Goal: Task Accomplishment & Management: Manage account settings

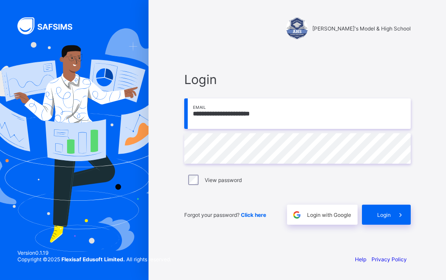
type input "**********"
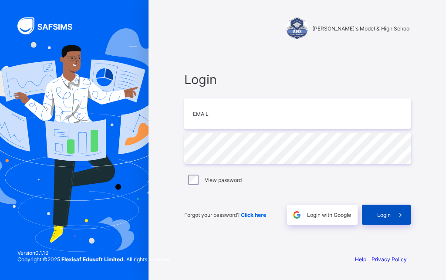
click at [384, 215] on span "Login" at bounding box center [384, 215] width 14 height 7
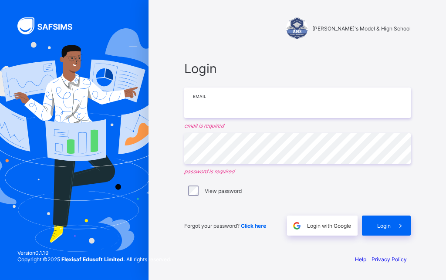
click at [213, 99] on input "email" at bounding box center [297, 103] width 227 height 30
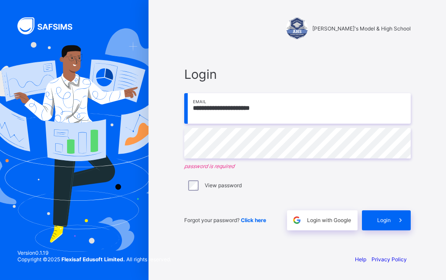
type input "**********"
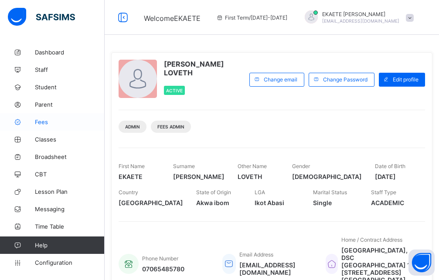
click at [55, 120] on span "Fees" at bounding box center [70, 121] width 70 height 7
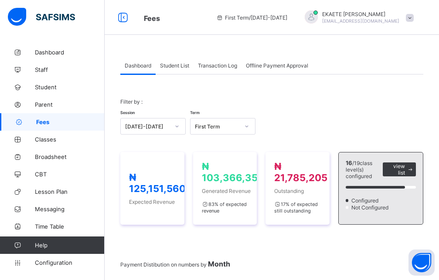
click at [171, 66] on span "Student List" at bounding box center [174, 65] width 29 height 7
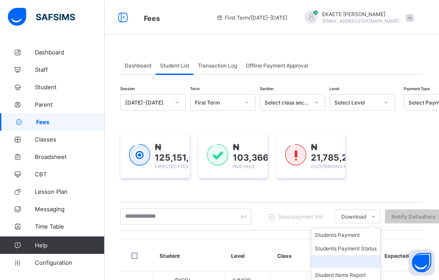
scroll to position [44, 0]
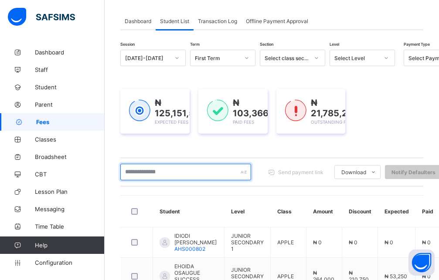
click at [195, 173] on input "text" at bounding box center [185, 172] width 131 height 17
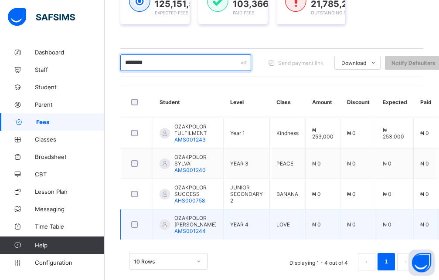
scroll to position [166, 0]
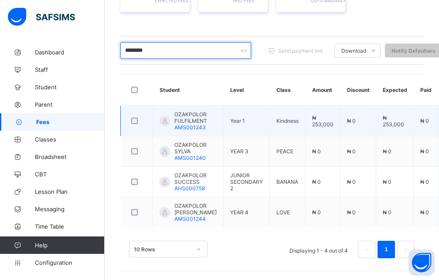
type input "********"
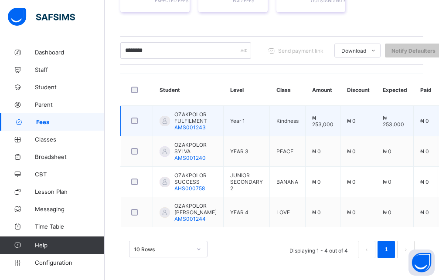
click at [212, 121] on td "OZAKPOLOR FULFILMENT AMS001243" at bounding box center [188, 121] width 71 height 30
click at [190, 121] on span "OZAKPOLOR FULFILMENT" at bounding box center [195, 117] width 42 height 13
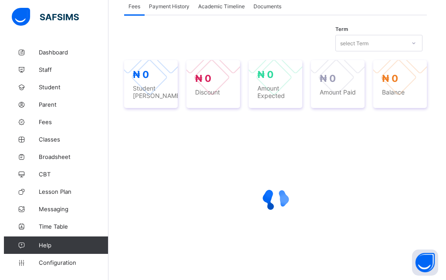
scroll to position [401, 0]
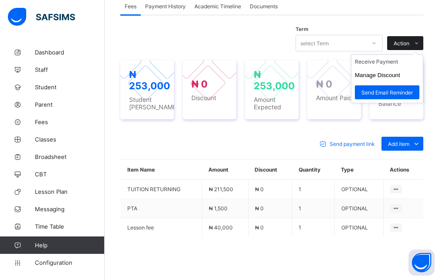
click at [418, 40] on span at bounding box center [416, 43] width 14 height 14
click at [409, 42] on span "Action" at bounding box center [401, 43] width 16 height 7
click at [382, 78] on button "Manage Discount" at bounding box center [377, 75] width 45 height 7
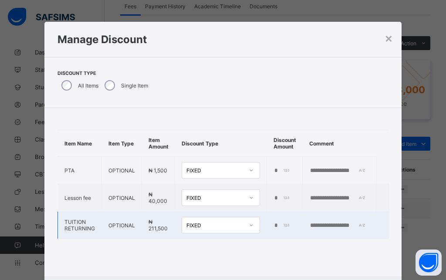
click at [274, 227] on input "*" at bounding box center [283, 225] width 18 height 7
type input "*****"
click at [327, 227] on input "text" at bounding box center [339, 225] width 60 height 7
drag, startPoint x: 348, startPoint y: 226, endPoint x: 288, endPoint y: 220, distance: 60.3
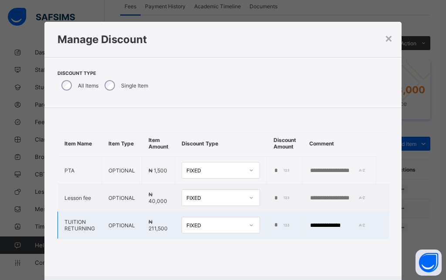
click at [309, 222] on input "**********" at bounding box center [339, 225] width 60 height 7
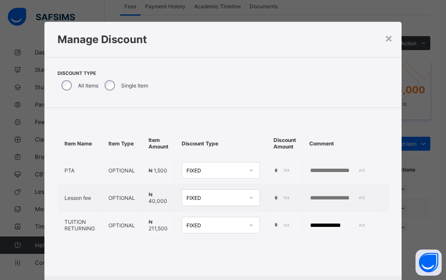
type input "**********"
click at [287, 252] on div "**********" at bounding box center [222, 184] width 357 height 153
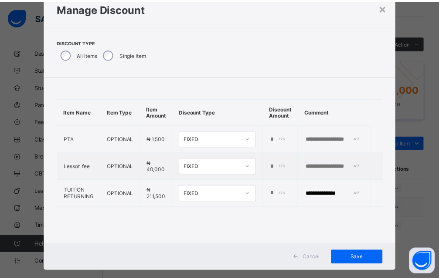
scroll to position [45, 0]
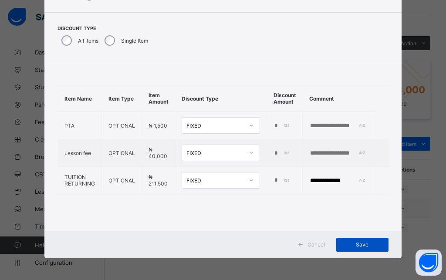
click at [351, 250] on div "Save" at bounding box center [362, 245] width 52 height 14
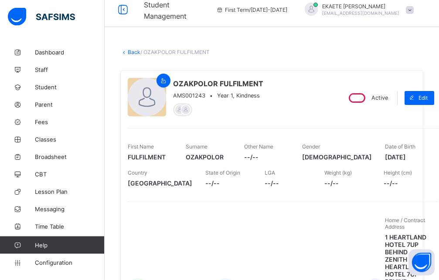
scroll to position [7, 0]
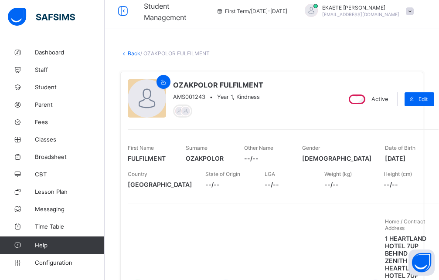
click at [133, 53] on link "Back" at bounding box center [134, 53] width 13 height 7
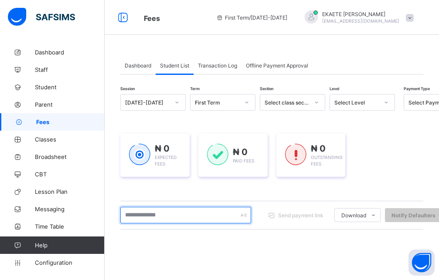
click at [171, 217] on input "text" at bounding box center [185, 215] width 131 height 17
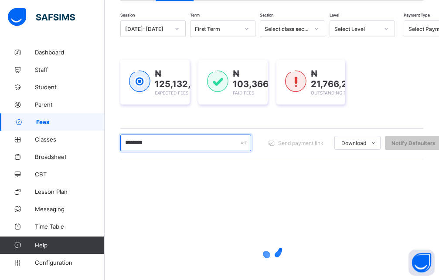
scroll to position [89, 0]
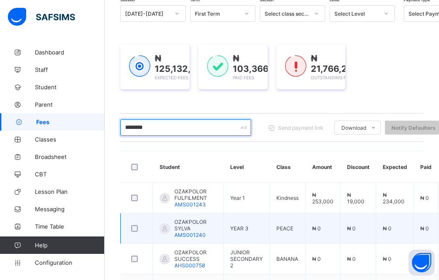
type input "********"
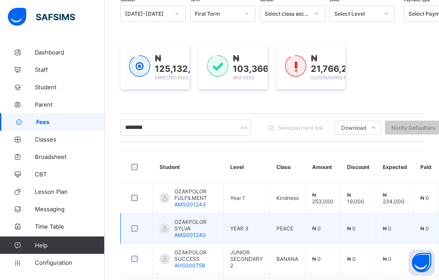
click at [183, 230] on span "OZAKPOLOR SYLVA" at bounding box center [195, 225] width 42 height 13
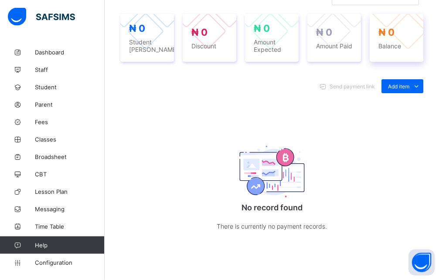
scroll to position [397, 0]
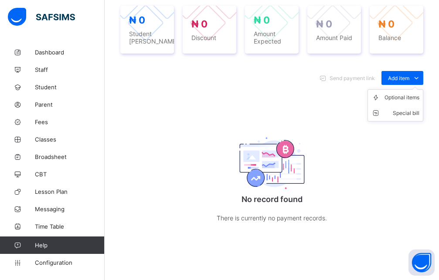
click at [416, 89] on ul "Optional items Special bill" at bounding box center [395, 105] width 56 height 32
click at [411, 95] on div "Optional items" at bounding box center [401, 97] width 35 height 9
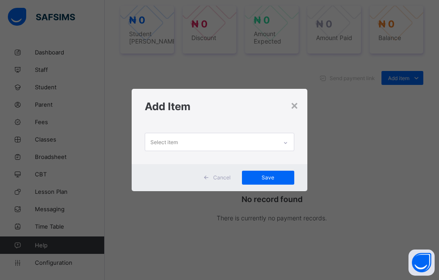
click at [261, 139] on div "Select item" at bounding box center [211, 141] width 132 height 17
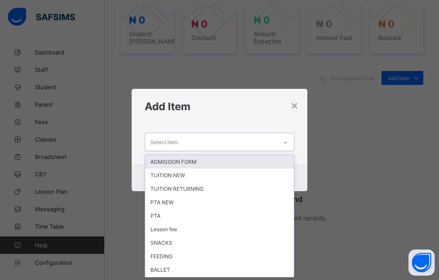
scroll to position [0, 0]
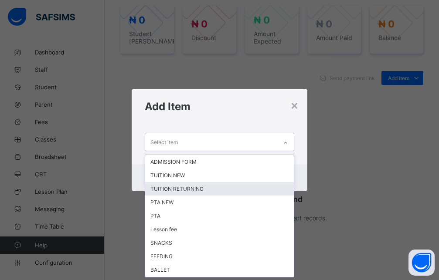
click at [181, 189] on div "TUITION RETURNING" at bounding box center [219, 189] width 149 height 14
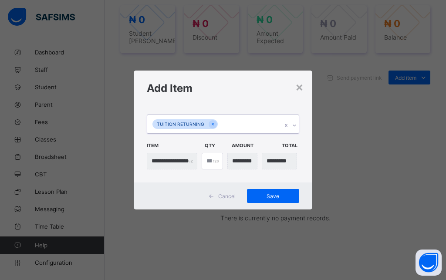
click at [255, 125] on div "TUITION RETURNING" at bounding box center [214, 124] width 135 height 18
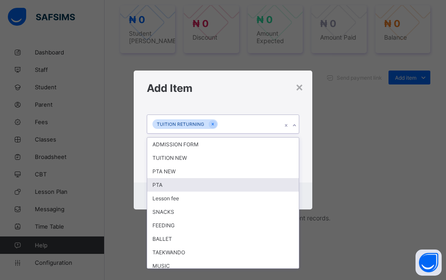
click at [186, 187] on div "PTA" at bounding box center [223, 185] width 152 height 14
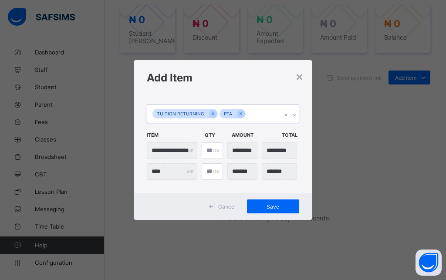
click at [265, 118] on div "TUITION RETURNING PTA" at bounding box center [214, 114] width 135 height 18
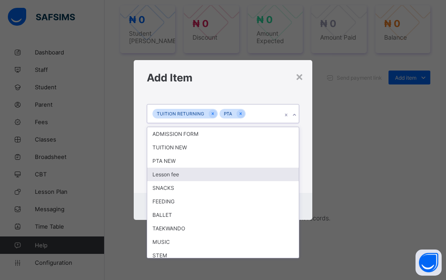
click at [199, 173] on div "Lesson fee" at bounding box center [223, 175] width 152 height 14
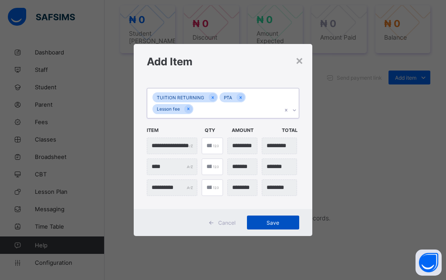
click at [266, 223] on span "Save" at bounding box center [273, 223] width 39 height 7
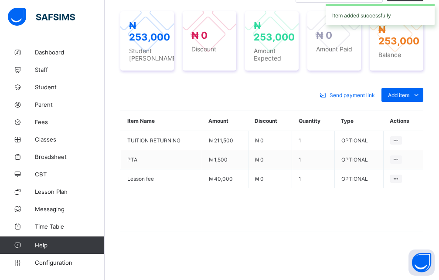
scroll to position [331, 0]
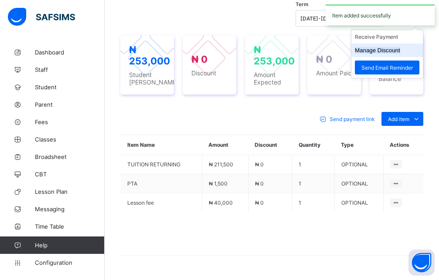
click at [386, 54] on button "Manage Discount" at bounding box center [377, 50] width 45 height 7
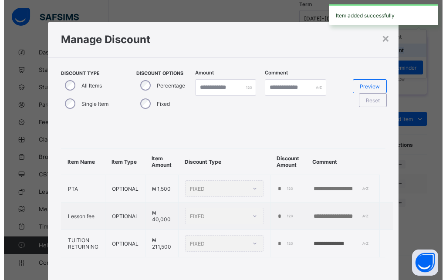
scroll to position [45, 0]
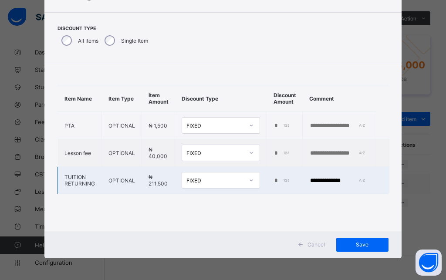
click at [274, 178] on input "*" at bounding box center [283, 180] width 18 height 7
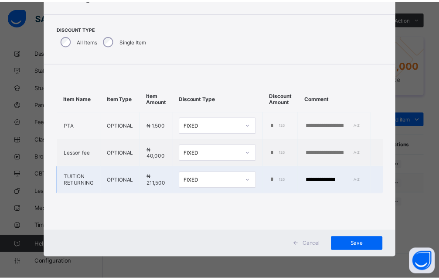
scroll to position [0, 4]
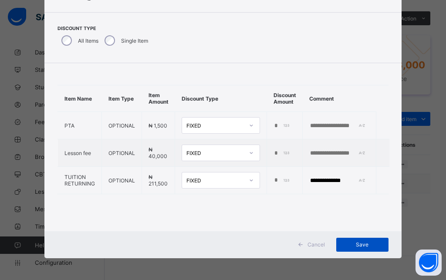
type input "*****"
click at [353, 240] on div "Save" at bounding box center [362, 245] width 52 height 14
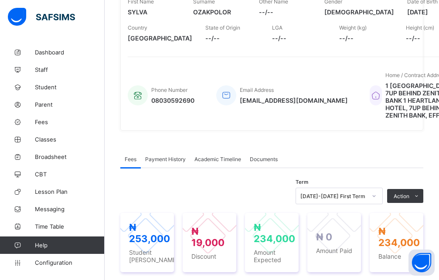
scroll to position [0, 0]
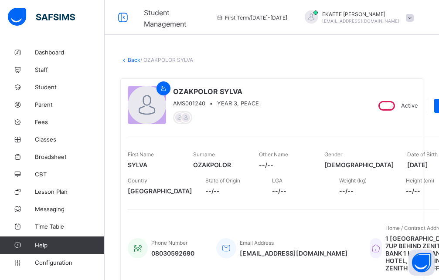
click at [133, 60] on link "Back" at bounding box center [134, 60] width 13 height 7
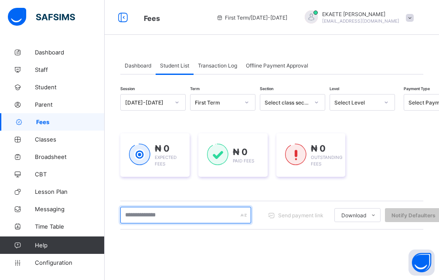
click at [178, 220] on input "text" at bounding box center [185, 215] width 131 height 17
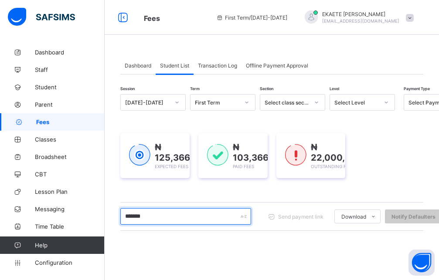
type input "********"
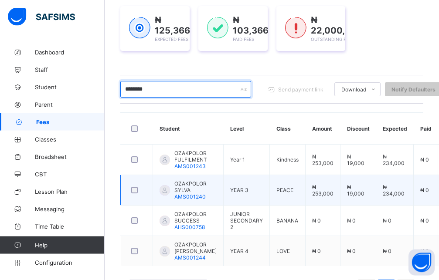
scroll to position [133, 0]
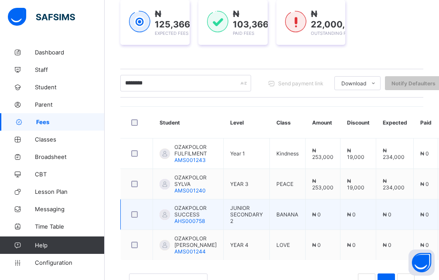
click at [204, 212] on span "OZAKPOLOR SUCCESS" at bounding box center [195, 211] width 42 height 13
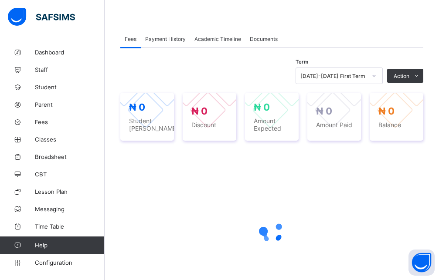
click at [178, 212] on div at bounding box center [271, 232] width 303 height 166
click at [196, 217] on div at bounding box center [271, 232] width 303 height 35
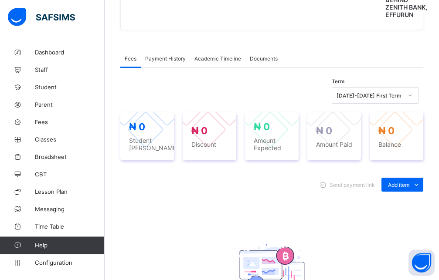
scroll to position [355, 0]
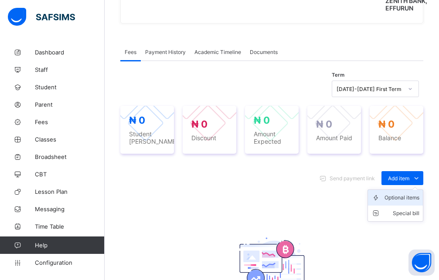
click at [406, 202] on div "Optional items" at bounding box center [401, 197] width 35 height 9
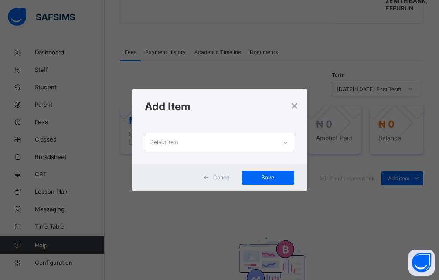
click at [288, 142] on icon at bounding box center [285, 143] width 5 height 9
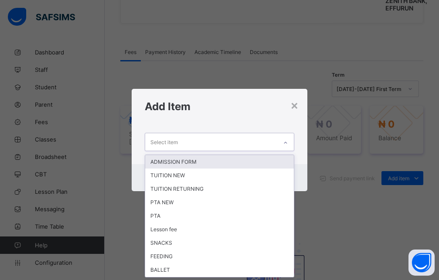
scroll to position [0, 0]
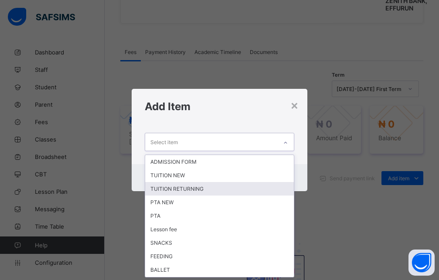
click at [211, 190] on div "TUITION RETURNING" at bounding box center [219, 189] width 149 height 14
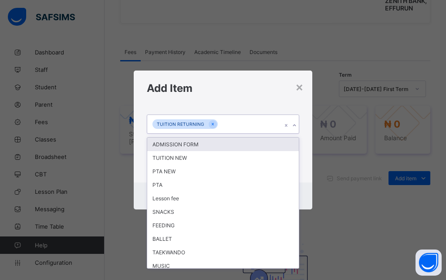
click at [251, 128] on div "TUITION RETURNING" at bounding box center [214, 124] width 135 height 18
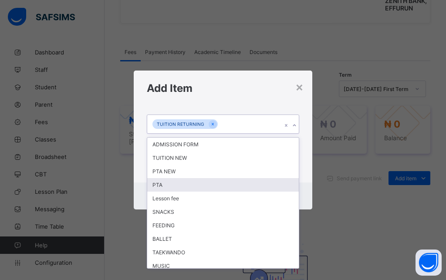
click at [190, 190] on div "PTA" at bounding box center [223, 185] width 152 height 14
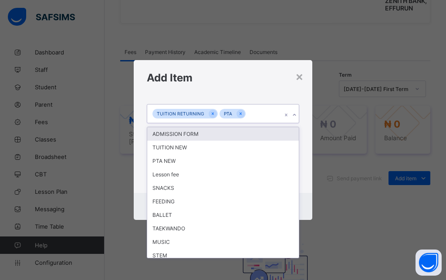
click at [267, 117] on div "TUITION RETURNING PTA" at bounding box center [214, 114] width 135 height 18
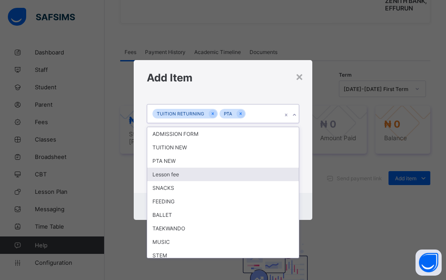
click at [195, 175] on div "Lesson fee" at bounding box center [223, 175] width 152 height 14
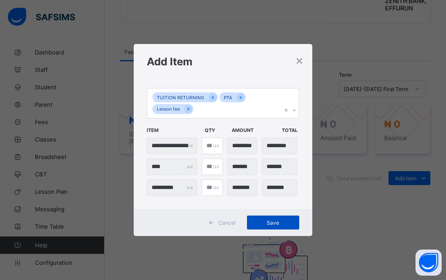
click at [279, 222] on span "Save" at bounding box center [273, 223] width 39 height 7
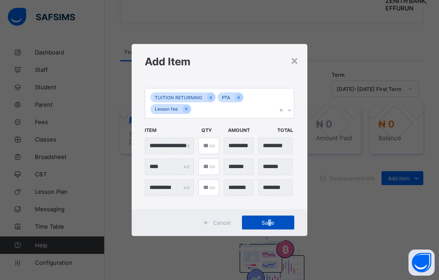
click at [270, 222] on span "Save" at bounding box center [267, 223] width 39 height 7
click at [279, 223] on span "Save" at bounding box center [267, 223] width 39 height 7
click at [264, 223] on span "Save" at bounding box center [267, 223] width 39 height 7
click at [281, 220] on span "Save" at bounding box center [267, 223] width 39 height 7
click at [256, 223] on span "Save" at bounding box center [267, 223] width 39 height 7
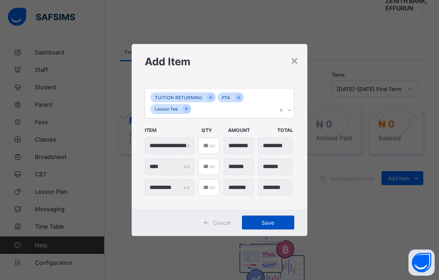
click at [284, 225] on span "Save" at bounding box center [267, 223] width 39 height 7
click at [242, 22] on div "**********" at bounding box center [219, 140] width 439 height 280
click at [258, 224] on span "Save" at bounding box center [267, 223] width 39 height 7
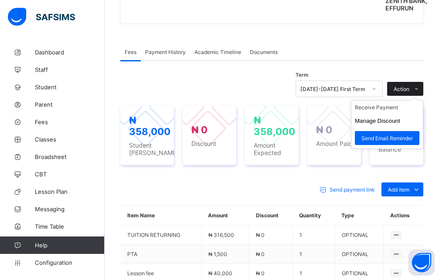
click at [400, 91] on div "Action" at bounding box center [405, 89] width 36 height 14
click at [400, 123] on button "Manage Discount" at bounding box center [377, 121] width 45 height 7
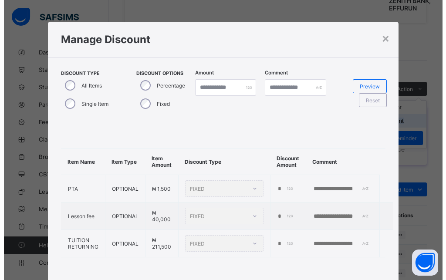
scroll to position [45, 0]
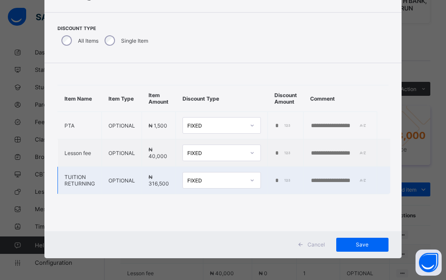
click at [274, 180] on input "*" at bounding box center [283, 180] width 18 height 7
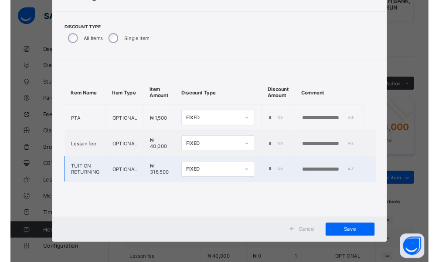
scroll to position [0, 4]
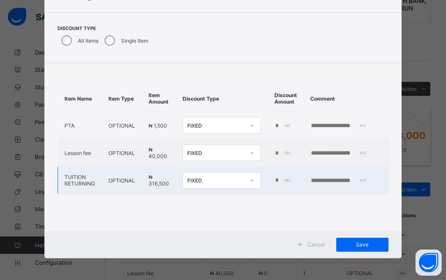
type input "*****"
click at [342, 180] on input "text" at bounding box center [340, 180] width 60 height 7
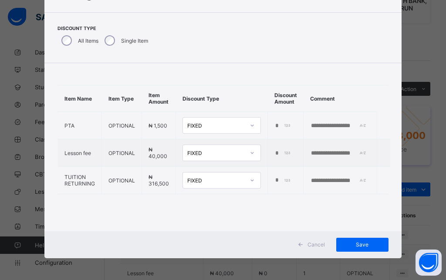
paste input "**********"
type input "**********"
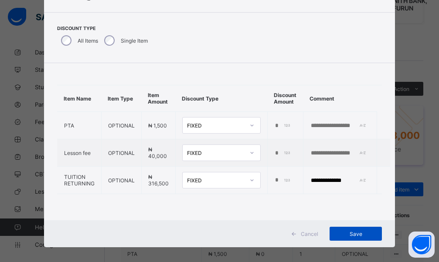
click at [363, 240] on div "Save" at bounding box center [355, 234] width 52 height 14
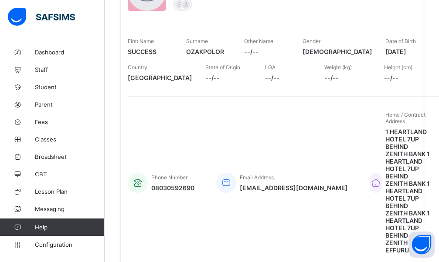
scroll to position [0, 0]
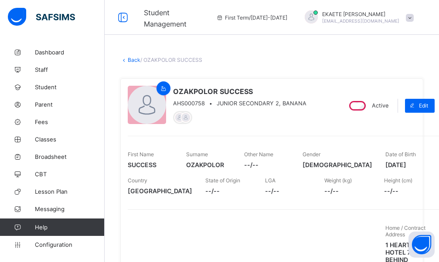
click at [135, 61] on link "Back" at bounding box center [134, 60] width 13 height 7
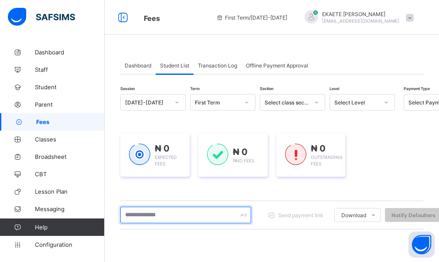
click at [158, 218] on input "text" at bounding box center [185, 215] width 131 height 17
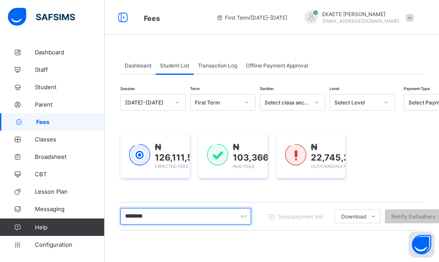
type input "********"
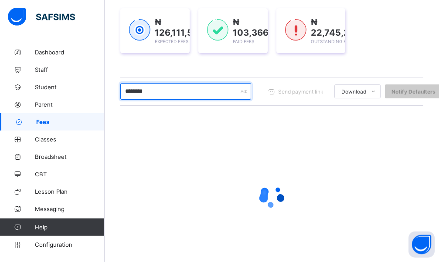
scroll to position [155, 0]
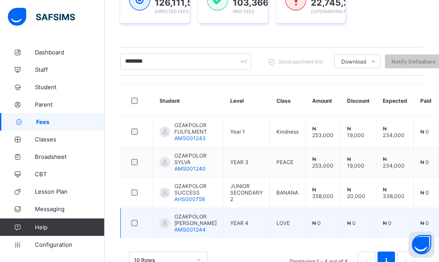
click at [195, 224] on span "OZAKPOLOR [PERSON_NAME]" at bounding box center [195, 219] width 42 height 13
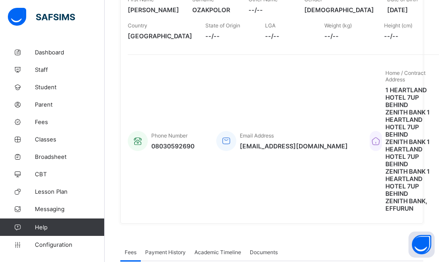
scroll to position [390, 0]
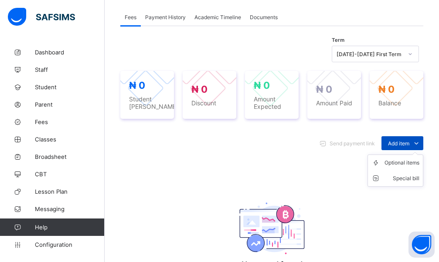
click at [409, 146] on span "Add item" at bounding box center [398, 143] width 21 height 7
click at [410, 162] on div "Optional items" at bounding box center [401, 163] width 35 height 9
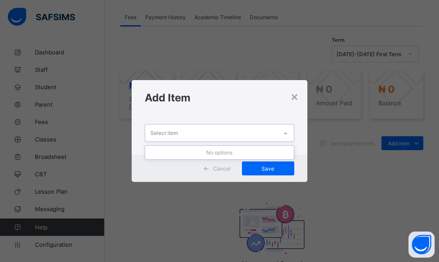
click at [284, 134] on icon at bounding box center [285, 133] width 5 height 9
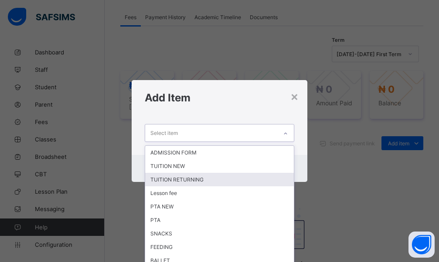
click at [184, 177] on div "TUITION RETURNING" at bounding box center [219, 180] width 149 height 14
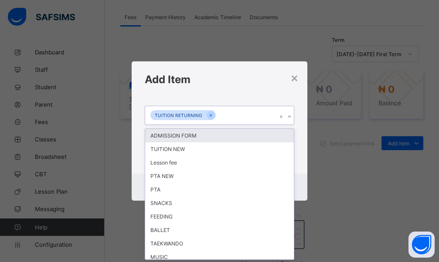
click at [254, 117] on div "TUITION RETURNING" at bounding box center [211, 115] width 132 height 18
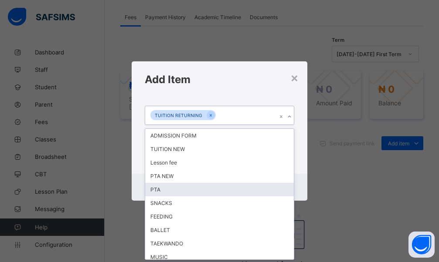
click at [150, 189] on div "PTA" at bounding box center [219, 190] width 149 height 14
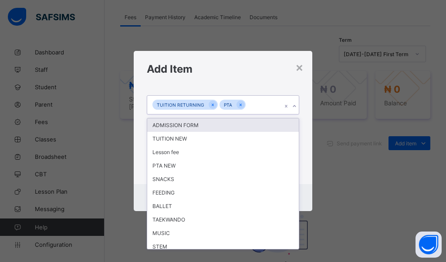
click at [269, 111] on div "TUITION RETURNING PTA" at bounding box center [214, 105] width 135 height 18
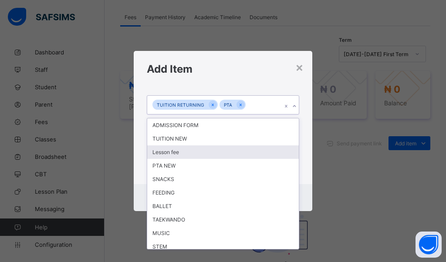
click at [183, 154] on div "Lesson fee" at bounding box center [223, 152] width 152 height 14
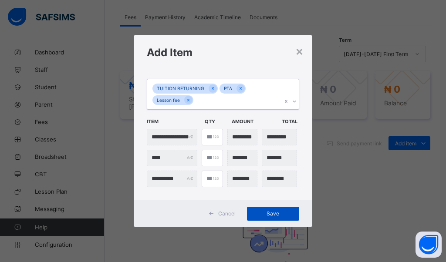
click at [281, 212] on span "Save" at bounding box center [273, 213] width 39 height 7
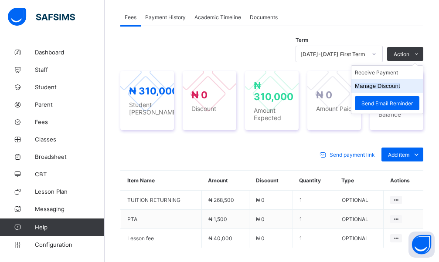
click at [395, 87] on button "Manage Discount" at bounding box center [377, 86] width 45 height 7
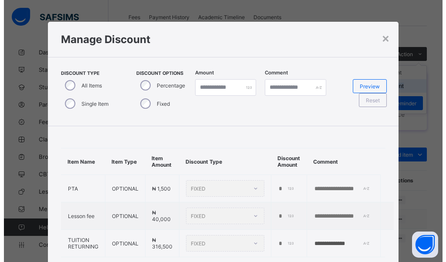
scroll to position [45, 0]
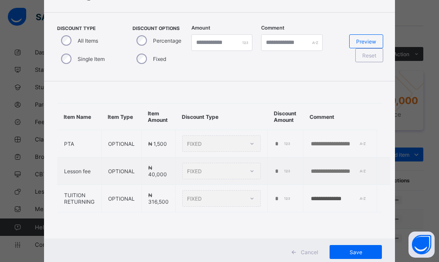
click at [57, 57] on div "Single Item" at bounding box center [82, 59] width 50 height 18
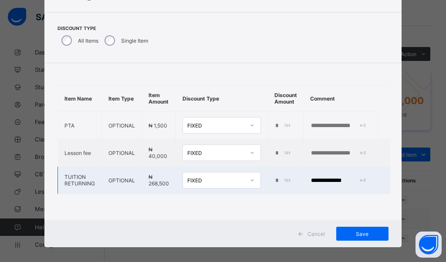
click at [274, 181] on input "*" at bounding box center [283, 180] width 18 height 7
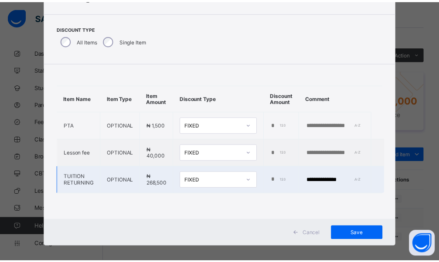
scroll to position [0, 4]
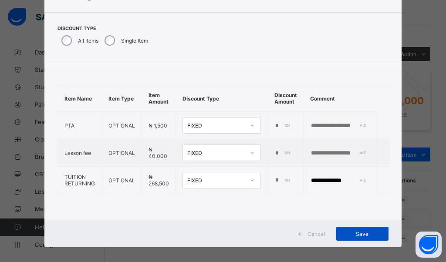
type input "*****"
click at [352, 236] on span "Save" at bounding box center [362, 234] width 39 height 7
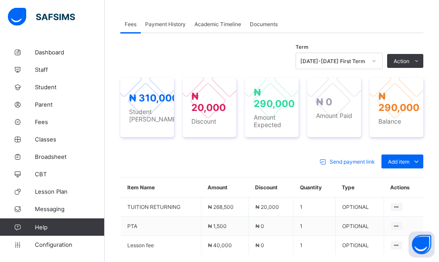
scroll to position [400, 0]
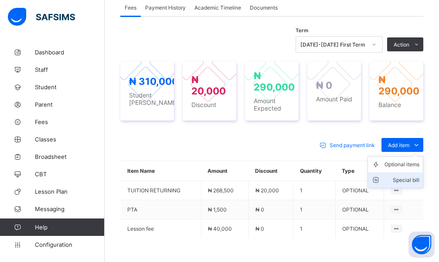
click at [415, 178] on div "Special bill" at bounding box center [401, 180] width 35 height 9
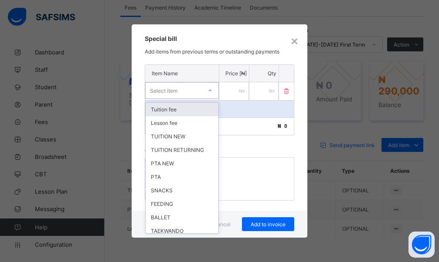
click at [187, 91] on div "Select item" at bounding box center [173, 91] width 56 height 12
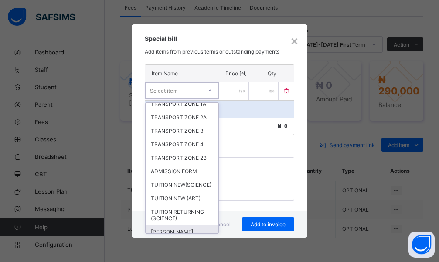
scroll to position [301, 0]
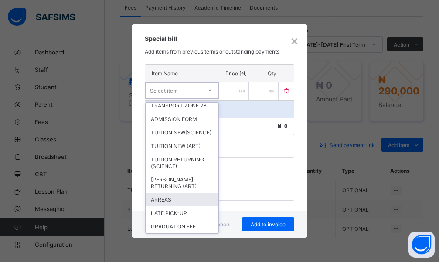
click at [174, 197] on div "ARREAS" at bounding box center [181, 200] width 73 height 14
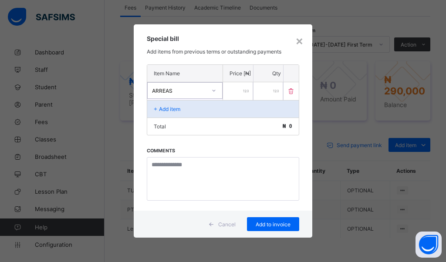
click at [232, 91] on input "number" at bounding box center [238, 91] width 30 height 18
type input "****"
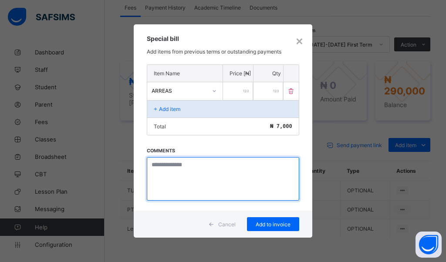
click at [212, 181] on textarea at bounding box center [223, 179] width 152 height 44
type textarea "*"
type textarea "**********"
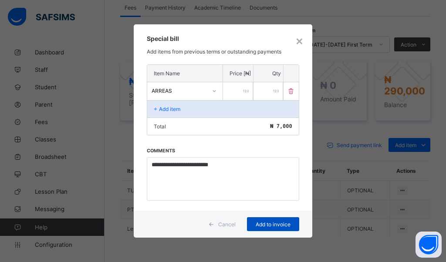
click at [264, 223] on span "Add to invoice" at bounding box center [273, 224] width 39 height 7
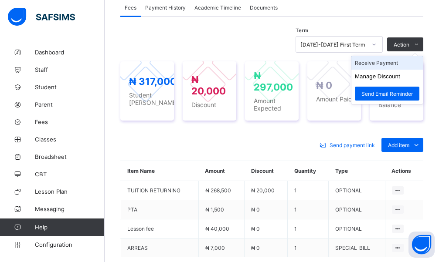
click at [398, 62] on li "Receive Payment" at bounding box center [386, 63] width 71 height 14
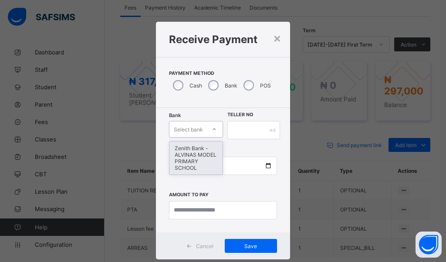
click at [184, 134] on div "Select bank" at bounding box center [188, 129] width 29 height 17
click at [169, 154] on div "Zenith Bank - ALVINAS MODEL PRIMARY SCHOOL" at bounding box center [195, 158] width 53 height 33
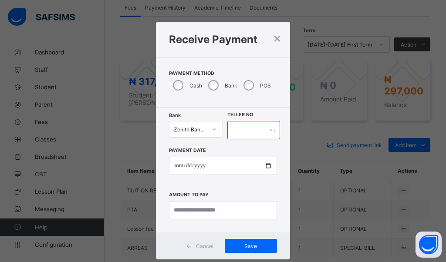
click at [240, 137] on input "text" at bounding box center [253, 130] width 53 height 18
type input "*******"
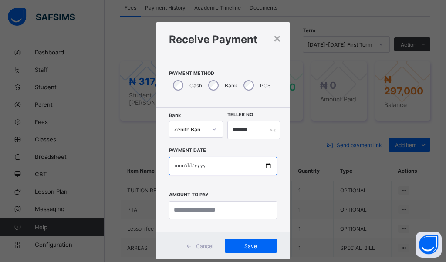
click at [172, 168] on input "date" at bounding box center [223, 166] width 108 height 18
type input "**********"
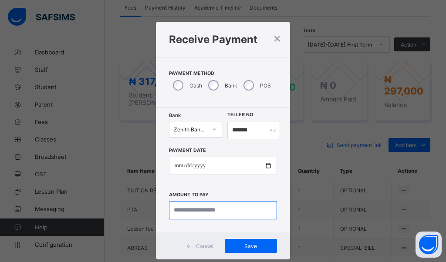
click at [198, 211] on input "currency" at bounding box center [223, 210] width 108 height 18
click at [182, 210] on input "currency" at bounding box center [223, 210] width 108 height 18
click at [184, 211] on input "currency" at bounding box center [223, 210] width 108 height 18
type input "*********"
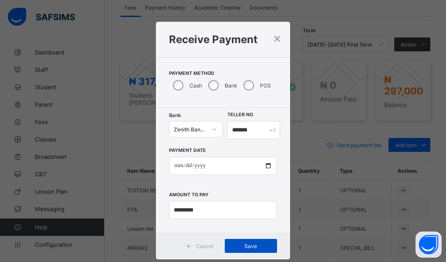
click at [263, 247] on span "Save" at bounding box center [250, 246] width 39 height 7
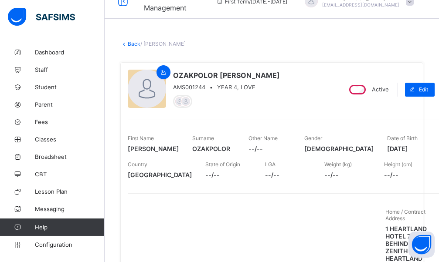
scroll to position [0, 0]
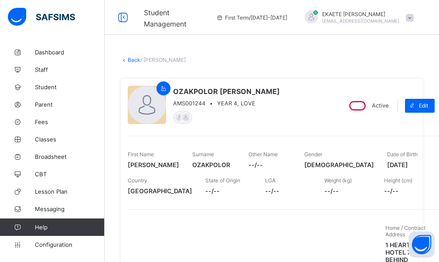
click at [135, 61] on link "Back" at bounding box center [134, 60] width 13 height 7
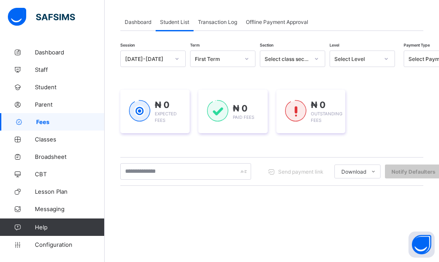
scroll to position [133, 0]
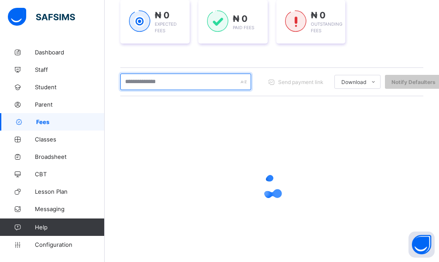
click at [177, 81] on input "text" at bounding box center [185, 82] width 131 height 17
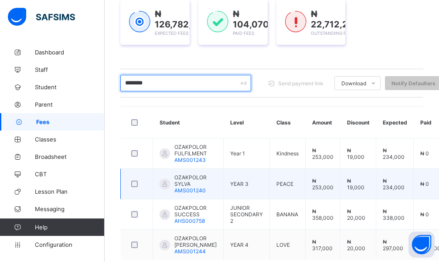
type input "********"
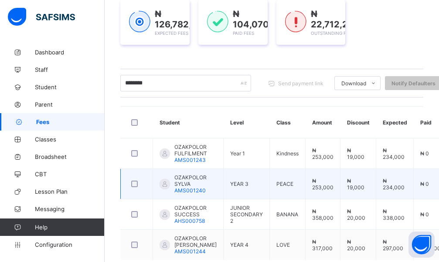
click at [208, 182] on span "OZAKPOLOR SYLVA" at bounding box center [195, 180] width 42 height 13
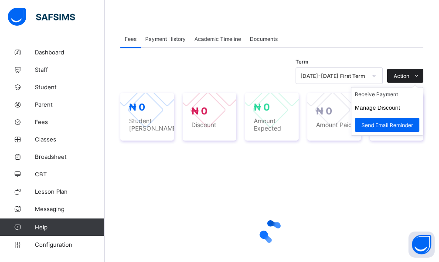
click at [408, 73] on span "Action" at bounding box center [401, 76] width 16 height 7
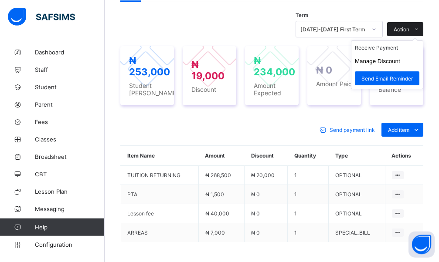
scroll to position [311, 0]
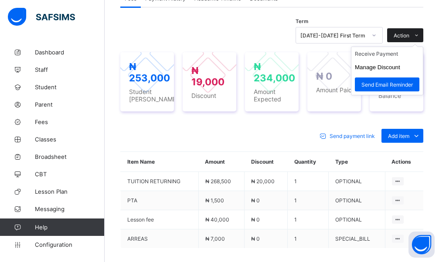
click at [409, 39] on span "Action" at bounding box center [401, 35] width 16 height 7
click at [405, 89] on ul "Receive Payment Manage Discount Send Email Reminder" at bounding box center [387, 71] width 72 height 49
click at [391, 61] on li "Receive Payment" at bounding box center [386, 54] width 71 height 14
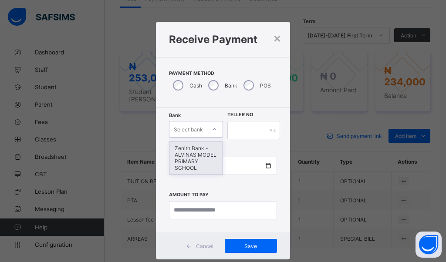
click at [207, 125] on div at bounding box center [214, 129] width 15 height 14
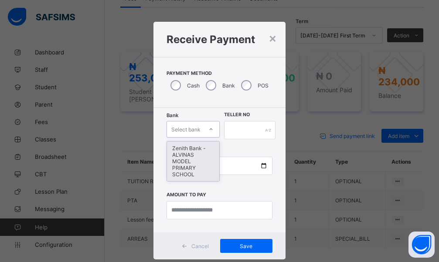
drag, startPoint x: 196, startPoint y: 154, endPoint x: 232, endPoint y: 125, distance: 46.5
click at [196, 154] on div "Zenith Bank - ALVINAS MODEL PRIMARY SCHOOL" at bounding box center [193, 162] width 52 height 40
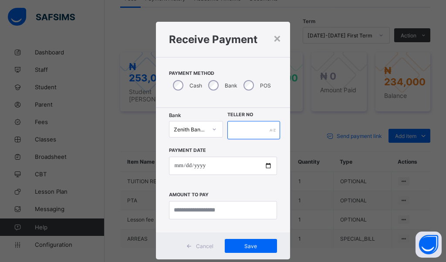
click at [231, 133] on input "text" at bounding box center [253, 130] width 53 height 18
type input "*********"
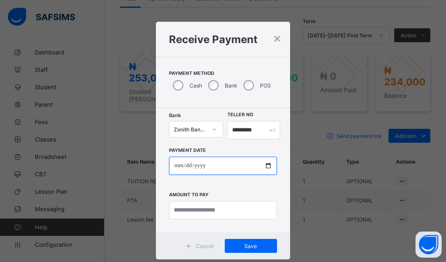
click at [170, 168] on input "date" at bounding box center [223, 166] width 108 height 18
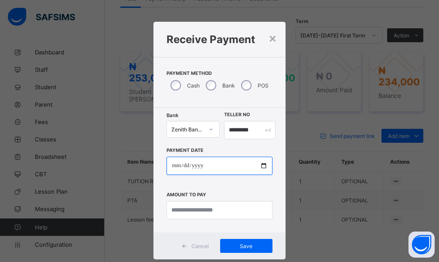
click at [198, 167] on input "date" at bounding box center [218, 166] width 105 height 18
type input "**********"
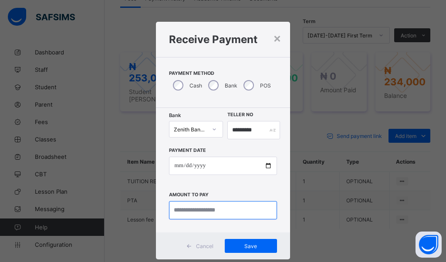
click at [178, 208] on input "currency" at bounding box center [223, 210] width 108 height 18
type input "*********"
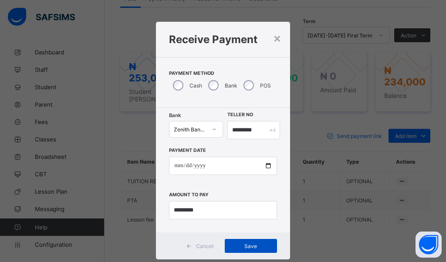
click at [247, 247] on span "Save" at bounding box center [250, 246] width 39 height 7
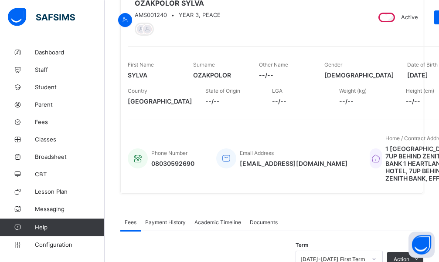
scroll to position [0, 0]
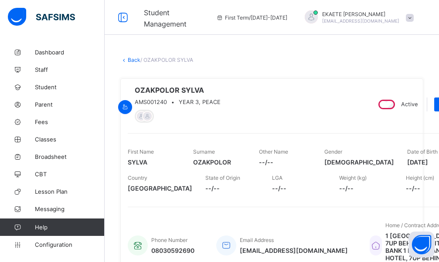
click at [135, 60] on link "Back" at bounding box center [134, 60] width 13 height 7
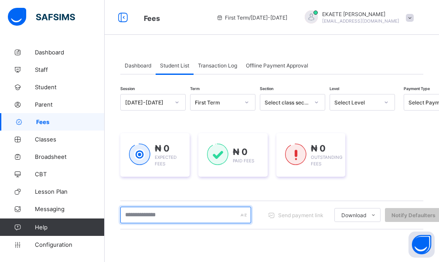
click at [177, 214] on input "text" at bounding box center [185, 215] width 131 height 17
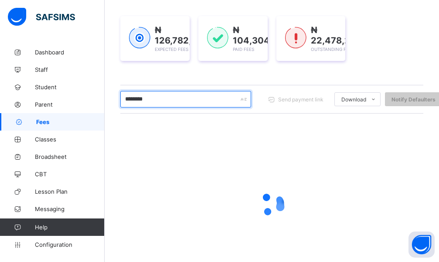
scroll to position [133, 0]
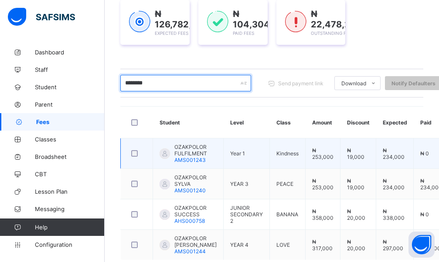
type input "********"
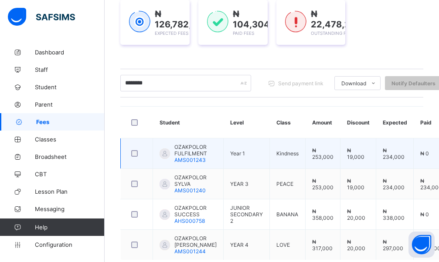
click at [190, 149] on span "OZAKPOLOR FULFILMENT" at bounding box center [195, 150] width 42 height 13
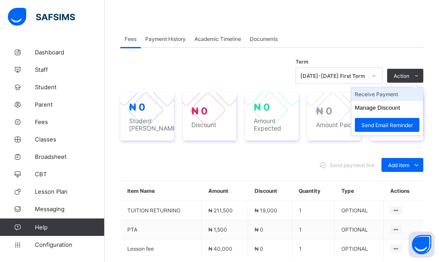
drag, startPoint x: 415, startPoint y: 76, endPoint x: 412, endPoint y: 95, distance: 19.1
click at [409, 76] on span "Action" at bounding box center [401, 76] width 16 height 7
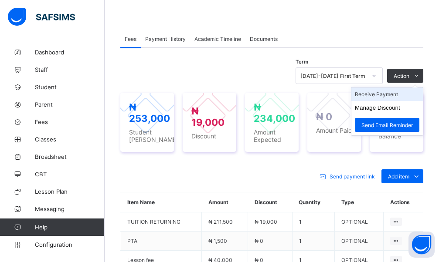
click at [409, 96] on li "Receive Payment" at bounding box center [386, 95] width 71 height 14
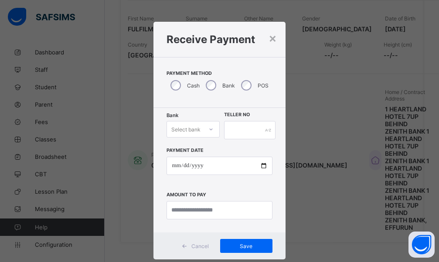
click at [205, 123] on div at bounding box center [210, 129] width 15 height 14
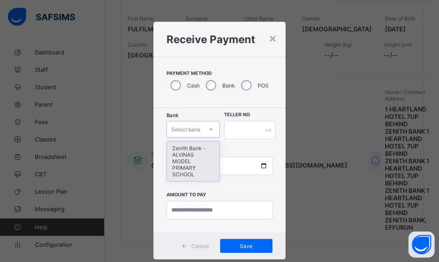
drag, startPoint x: 184, startPoint y: 158, endPoint x: 249, endPoint y: 130, distance: 71.0
click at [185, 158] on div "Zenith Bank - ALVINAS MODEL PRIMARY SCHOOL" at bounding box center [193, 162] width 52 height 40
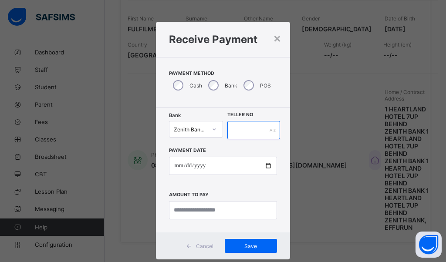
click at [249, 130] on input "text" at bounding box center [253, 130] width 53 height 18
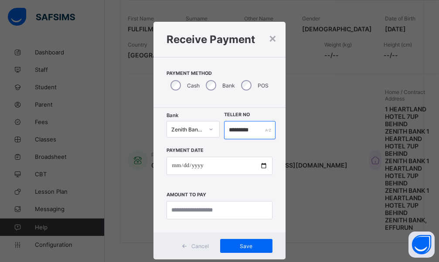
type input "*********"
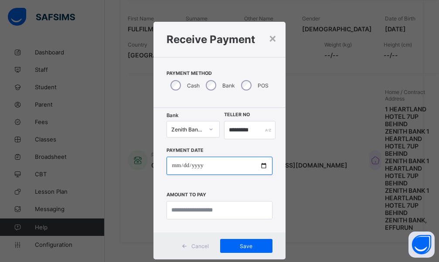
click at [171, 169] on input "date" at bounding box center [218, 166] width 105 height 18
type input "**********"
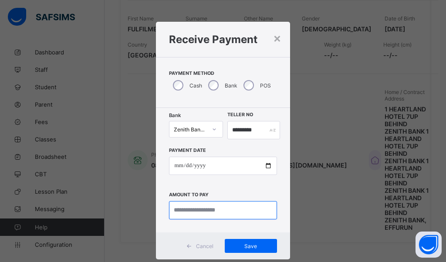
click at [209, 214] on input "currency" at bounding box center [223, 210] width 108 height 18
type input "*********"
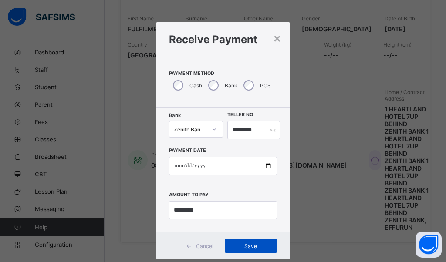
click at [245, 245] on span "Save" at bounding box center [250, 246] width 39 height 7
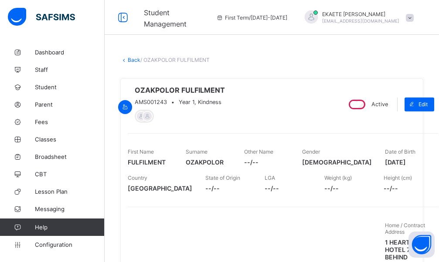
click at [139, 60] on link "Back" at bounding box center [134, 60] width 13 height 7
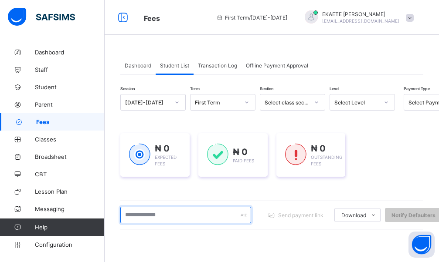
click at [213, 217] on input "text" at bounding box center [185, 215] width 131 height 17
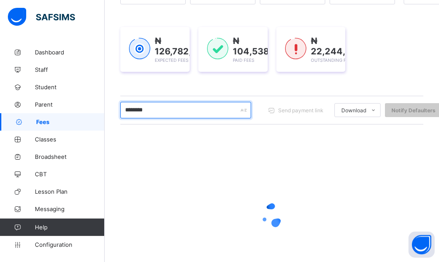
scroll to position [133, 0]
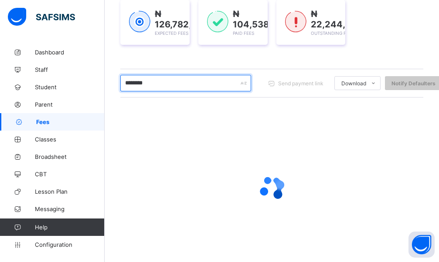
type input "********"
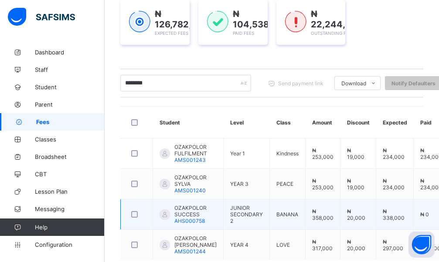
click at [195, 212] on span "OZAKPOLOR SUCCESS" at bounding box center [195, 211] width 42 height 13
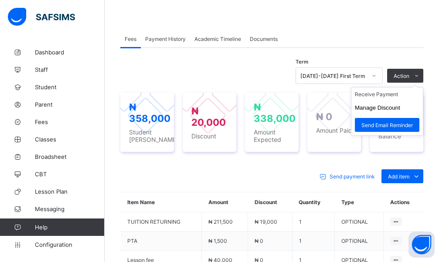
drag, startPoint x: 422, startPoint y: 77, endPoint x: 416, endPoint y: 80, distance: 7.2
click at [420, 76] on icon at bounding box center [416, 76] width 7 height 6
click at [378, 94] on li "Receive Payment" at bounding box center [386, 95] width 71 height 14
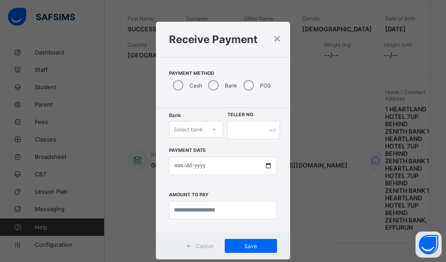
click at [206, 130] on div at bounding box center [214, 130] width 17 height 16
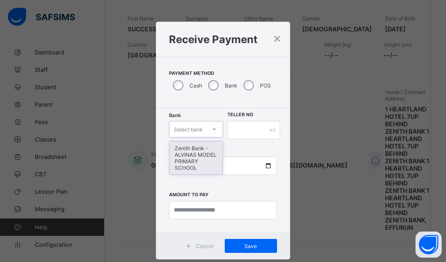
drag, startPoint x: 188, startPoint y: 152, endPoint x: 200, endPoint y: 149, distance: 12.0
click at [189, 152] on div "Zenith Bank - ALVINAS MODEL PRIMARY SCHOOL" at bounding box center [195, 158] width 53 height 33
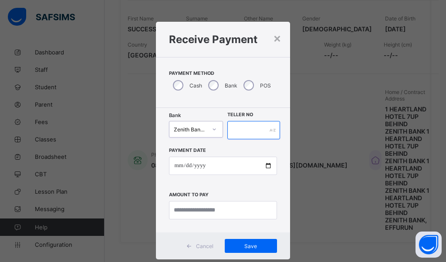
click at [250, 135] on input "text" at bounding box center [253, 130] width 53 height 18
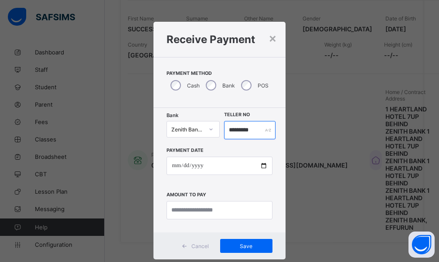
type input "*********"
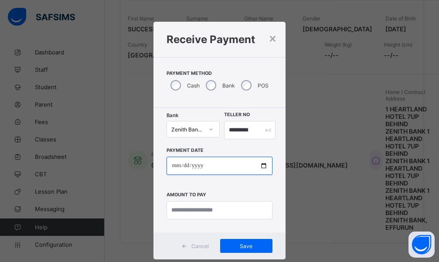
click at [175, 170] on input "date" at bounding box center [218, 166] width 105 height 18
type input "**********"
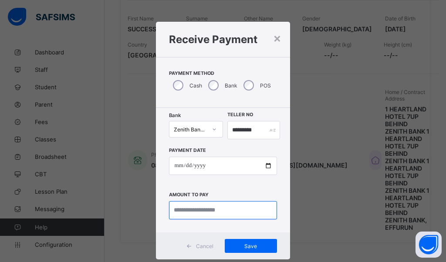
click at [213, 212] on input "currency" at bounding box center [223, 210] width 108 height 18
type input "*********"
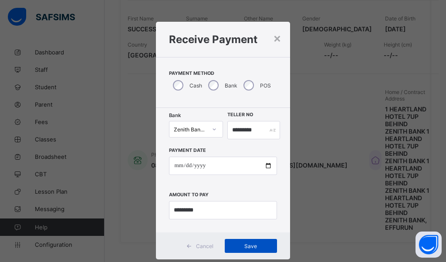
click at [246, 249] on span "Save" at bounding box center [250, 246] width 39 height 7
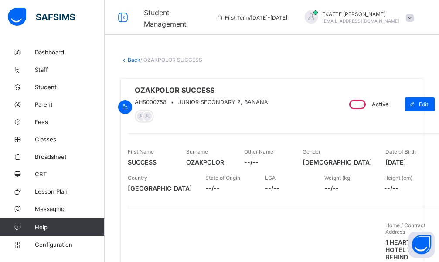
click at [132, 57] on link "Back" at bounding box center [134, 60] width 13 height 7
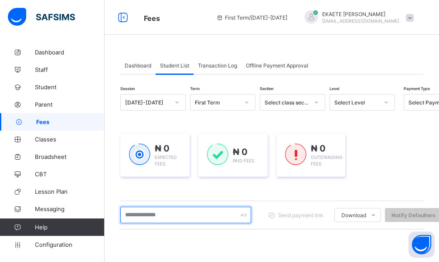
click at [193, 211] on input "text" at bounding box center [185, 215] width 131 height 17
type input "****"
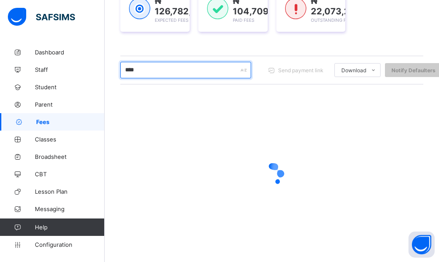
scroll to position [155, 0]
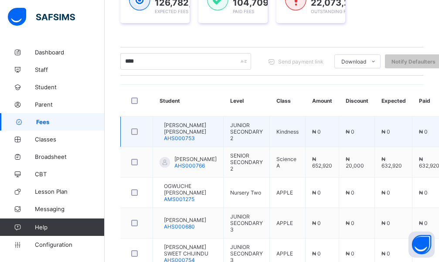
click at [212, 135] on span "[PERSON_NAME] [PERSON_NAME]" at bounding box center [190, 128] width 53 height 13
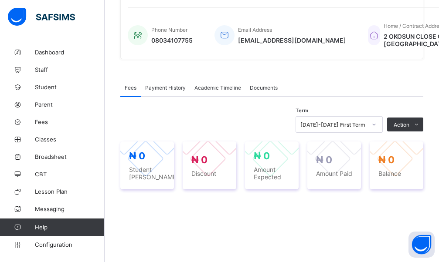
scroll to position [345, 0]
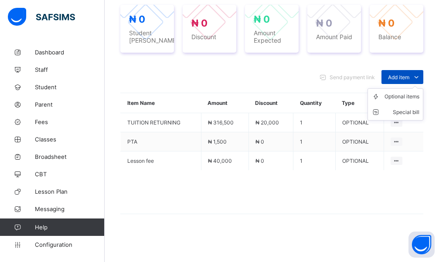
click at [409, 81] on span "Add item" at bounding box center [398, 77] width 21 height 7
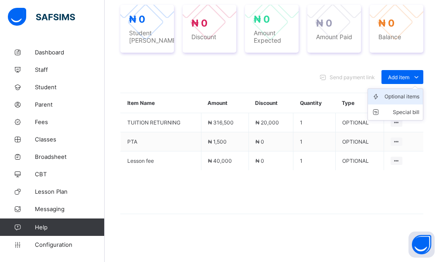
click at [407, 101] on div "Optional items" at bounding box center [401, 96] width 35 height 9
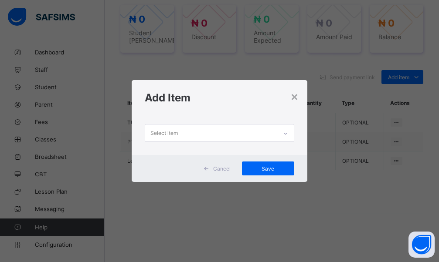
click at [290, 137] on div at bounding box center [285, 134] width 15 height 14
click at [296, 101] on div "×" at bounding box center [294, 96] width 8 height 15
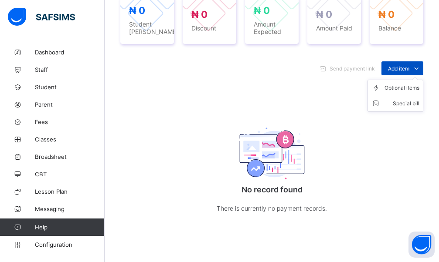
click at [407, 72] on span "Add item" at bounding box center [398, 68] width 21 height 7
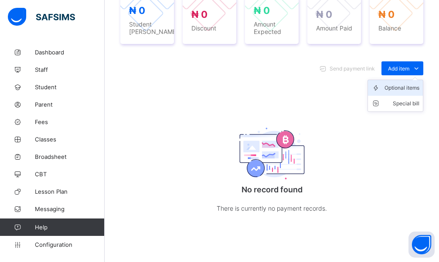
click at [405, 92] on div "Optional items" at bounding box center [401, 88] width 35 height 9
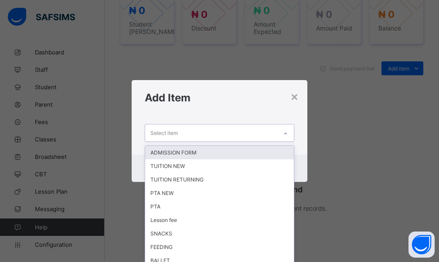
scroll to position [0, 0]
click at [284, 137] on div at bounding box center [285, 134] width 15 height 14
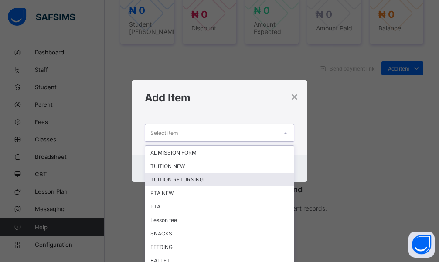
click at [223, 177] on div "TUITION RETURNING" at bounding box center [219, 180] width 149 height 14
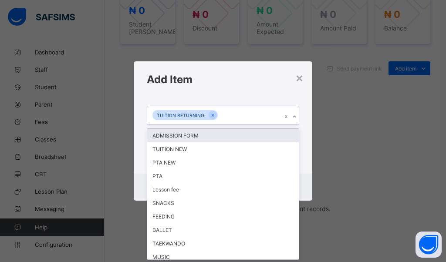
click at [271, 124] on div "TUITION RETURNING" at bounding box center [214, 115] width 135 height 18
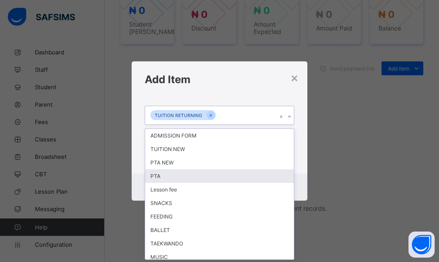
drag, startPoint x: 206, startPoint y: 181, endPoint x: 215, endPoint y: 173, distance: 12.0
click at [209, 181] on div "PTA" at bounding box center [219, 176] width 149 height 14
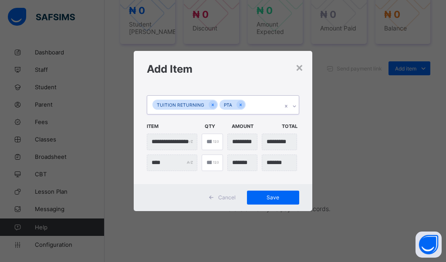
click at [257, 108] on div "TUITION RETURNING PTA" at bounding box center [214, 105] width 135 height 18
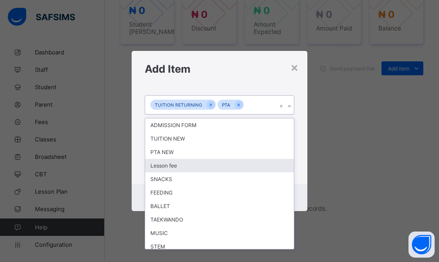
click at [181, 162] on div "Lesson fee" at bounding box center [219, 166] width 149 height 14
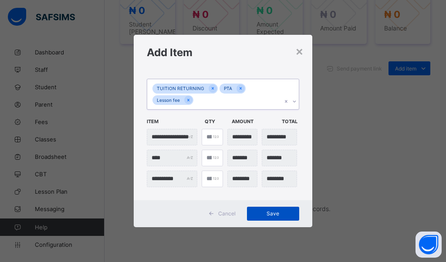
click at [272, 208] on div "Save" at bounding box center [273, 214] width 52 height 14
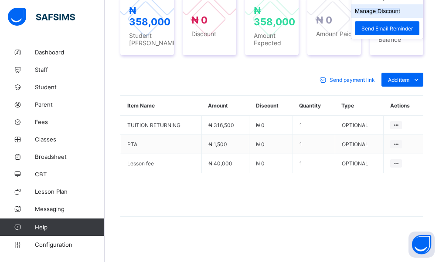
click at [382, 14] on button "Manage Discount" at bounding box center [377, 11] width 45 height 7
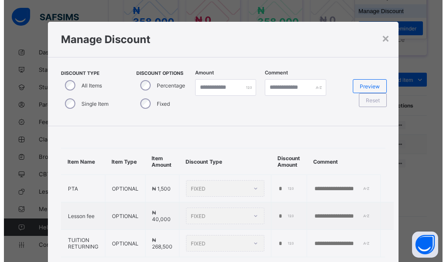
scroll to position [6, 0]
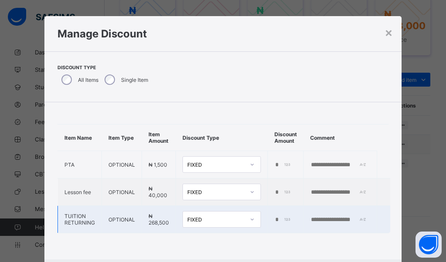
click at [275, 222] on input "*****" at bounding box center [283, 220] width 18 height 7
click at [336, 220] on input "text" at bounding box center [340, 220] width 60 height 7
paste input "**********"
type input "**********"
click at [277, 221] on input "*****" at bounding box center [283, 220] width 18 height 7
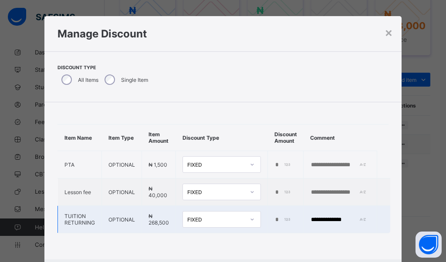
type input "*"
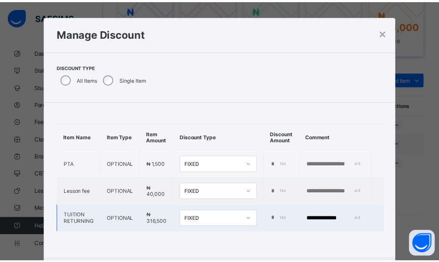
scroll to position [52, 0]
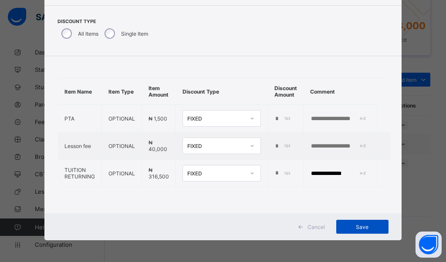
type input "*****"
click at [349, 223] on div "Save" at bounding box center [362, 227] width 52 height 14
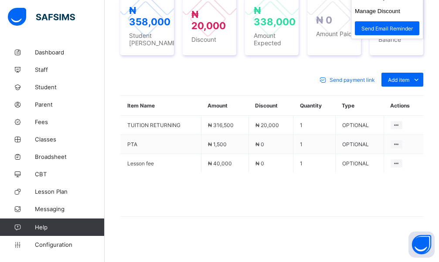
click at [398, 14] on button "Manage Discount" at bounding box center [377, 11] width 45 height 7
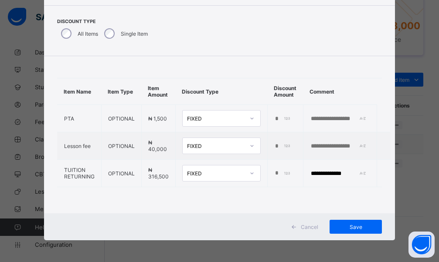
click at [310, 224] on span "Cancel" at bounding box center [309, 227] width 17 height 7
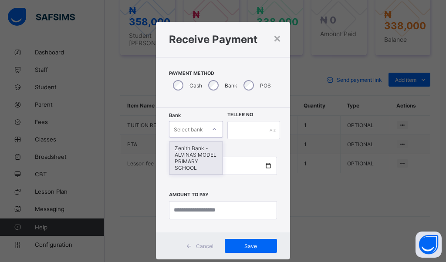
click at [198, 133] on div "Select bank" at bounding box center [188, 129] width 29 height 17
drag, startPoint x: 174, startPoint y: 169, endPoint x: 176, endPoint y: 165, distance: 4.7
click at [175, 166] on div "Zenith Bank - ALVINAS MODEL PRIMARY SCHOOL" at bounding box center [195, 158] width 53 height 33
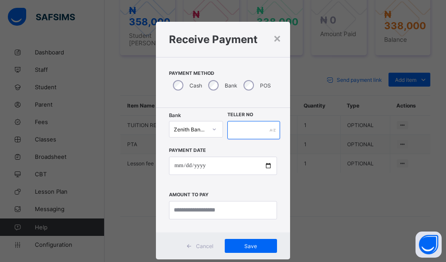
click at [230, 128] on input "text" at bounding box center [253, 130] width 53 height 18
type input "*********"
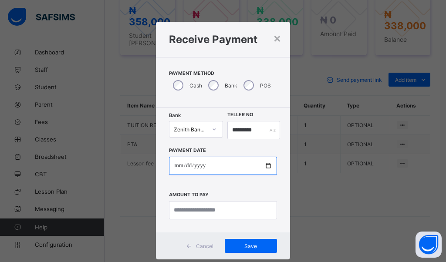
click at [173, 166] on input "date" at bounding box center [223, 166] width 108 height 18
click at [179, 167] on input "date" at bounding box center [223, 166] width 108 height 18
type input "**********"
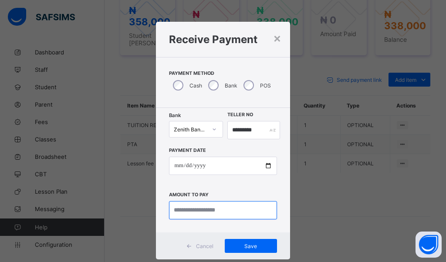
click at [198, 210] on input "currency" at bounding box center [223, 210] width 108 height 18
type input "*********"
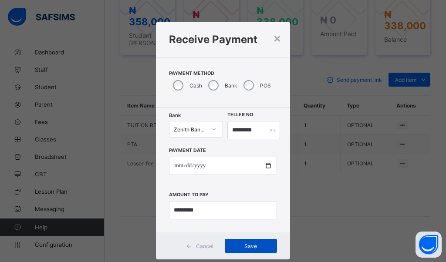
click at [232, 240] on div "Save" at bounding box center [251, 246] width 52 height 14
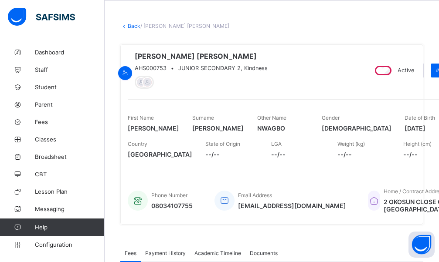
scroll to position [0, 0]
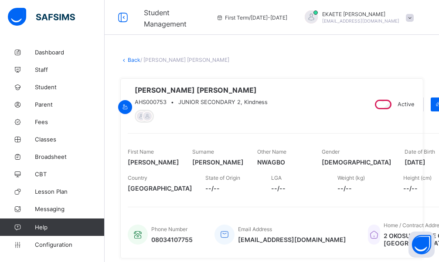
click at [132, 61] on link "Back" at bounding box center [134, 60] width 13 height 7
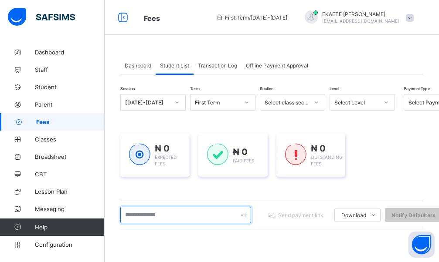
click at [169, 214] on input "text" at bounding box center [185, 215] width 131 height 17
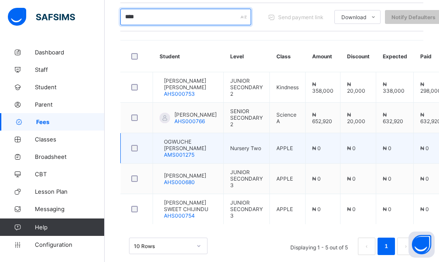
scroll to position [244, 0]
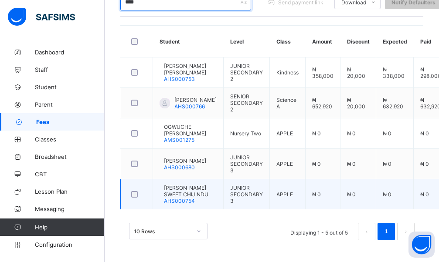
type input "****"
click at [192, 185] on span "[PERSON_NAME] SWEET CHIJINDU" at bounding box center [190, 191] width 53 height 13
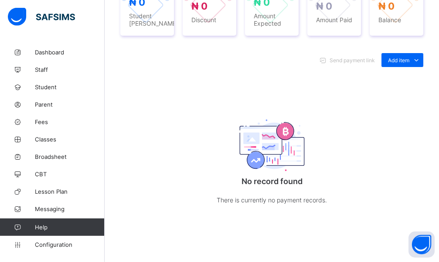
scroll to position [385, 0]
click at [399, 62] on span "Add item" at bounding box center [398, 60] width 21 height 7
click at [384, 81] on icon at bounding box center [377, 79] width 13 height 9
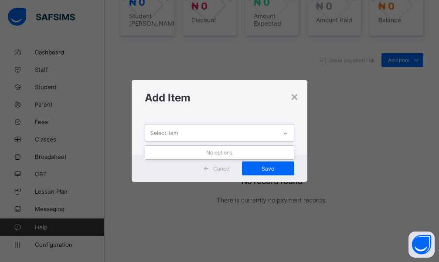
click at [265, 125] on div "Select item" at bounding box center [211, 133] width 132 height 17
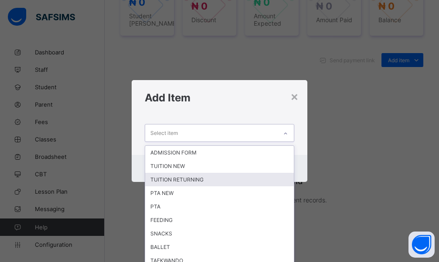
click at [156, 180] on div "TUITION RETURNING" at bounding box center [219, 180] width 149 height 14
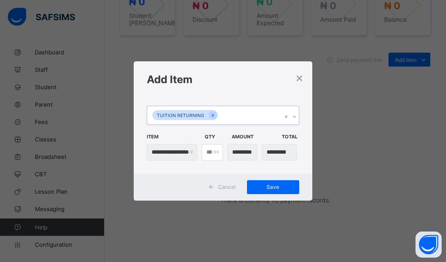
click at [243, 114] on div "TUITION RETURNING" at bounding box center [214, 115] width 135 height 18
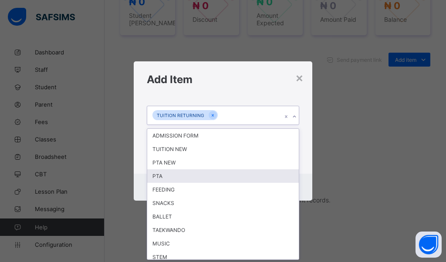
drag, startPoint x: 162, startPoint y: 181, endPoint x: 167, endPoint y: 174, distance: 9.0
click at [162, 181] on div "PTA" at bounding box center [223, 176] width 152 height 14
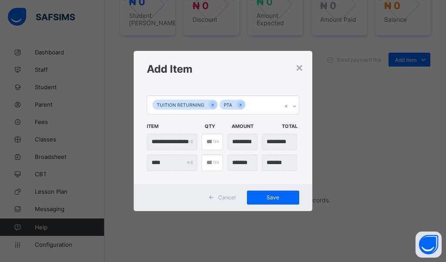
drag, startPoint x: 278, startPoint y: 201, endPoint x: 265, endPoint y: 130, distance: 71.9
click at [278, 200] on span "Save" at bounding box center [273, 197] width 39 height 7
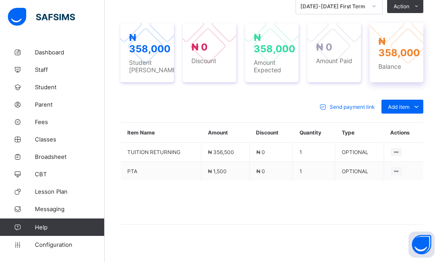
scroll to position [274, 0]
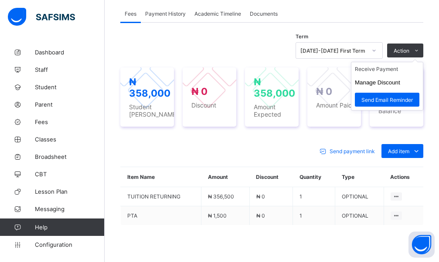
click at [416, 84] on ul "Receive Payment Manage Discount Send Email Reminder" at bounding box center [387, 86] width 72 height 49
click at [397, 86] on button "Manage Discount" at bounding box center [377, 82] width 45 height 7
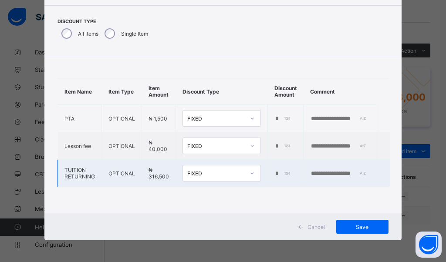
scroll to position [0, 0]
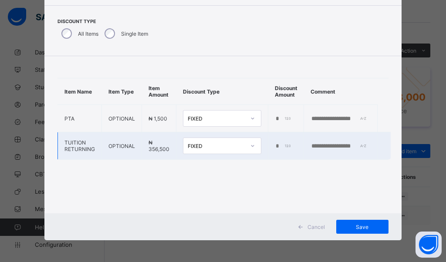
click at [275, 147] on input "*" at bounding box center [284, 146] width 18 height 7
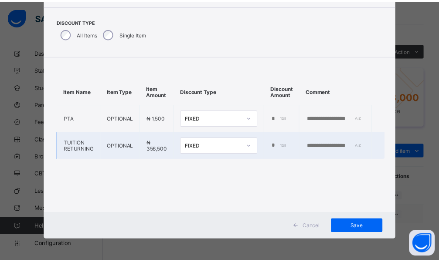
scroll to position [0, 4]
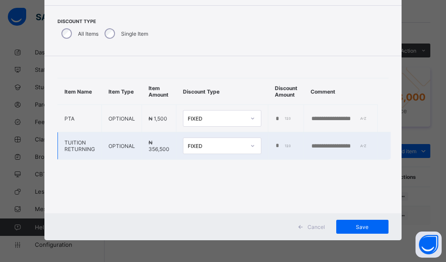
type input "*****"
click at [350, 150] on input "text" at bounding box center [341, 146] width 60 height 7
paste input "**********"
type input "**********"
click at [358, 229] on span "Save" at bounding box center [362, 227] width 39 height 7
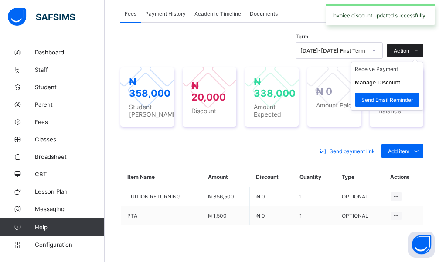
click at [409, 54] on span "Action" at bounding box center [401, 50] width 16 height 7
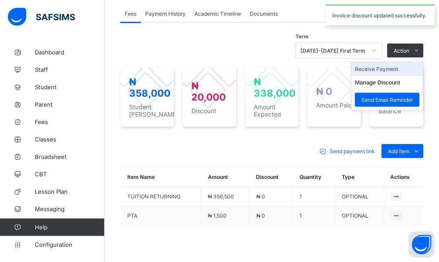
click at [392, 76] on li "Receive Payment" at bounding box center [386, 69] width 71 height 14
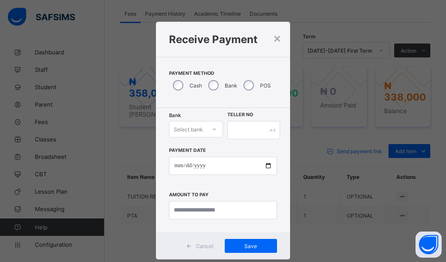
drag, startPoint x: 198, startPoint y: 126, endPoint x: 198, endPoint y: 133, distance: 7.0
click at [198, 127] on div "Select bank" at bounding box center [188, 129] width 29 height 17
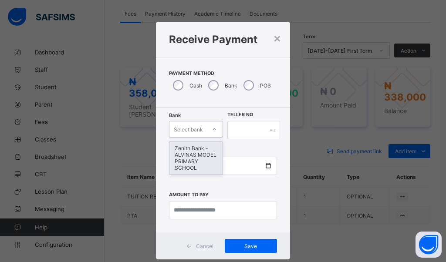
click at [199, 167] on div "Zenith Bank - ALVINAS MODEL PRIMARY SCHOOL" at bounding box center [195, 158] width 53 height 33
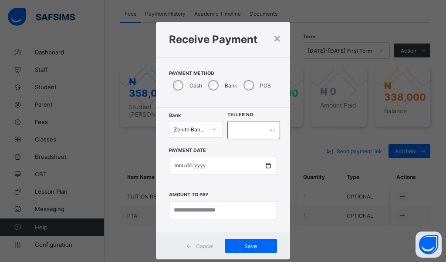
click at [249, 132] on input "text" at bounding box center [253, 130] width 53 height 18
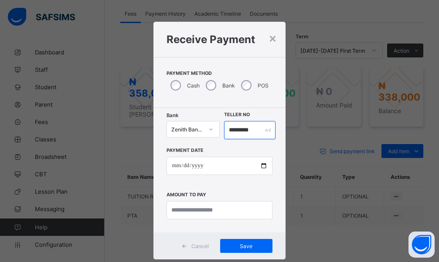
type input "*********"
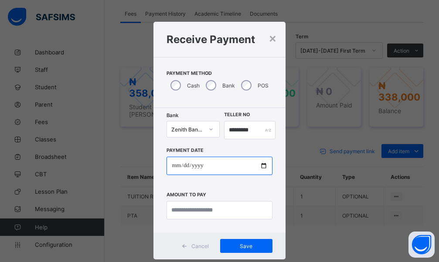
click at [174, 165] on input "date" at bounding box center [218, 166] width 105 height 18
type input "**********"
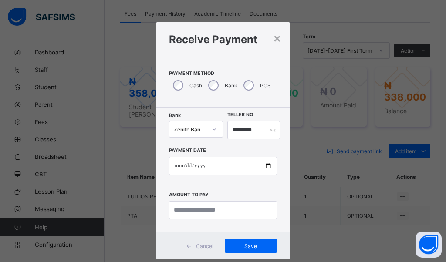
click at [218, 201] on div "**********" at bounding box center [223, 179] width 108 height 80
click at [216, 211] on input "currency" at bounding box center [223, 210] width 108 height 18
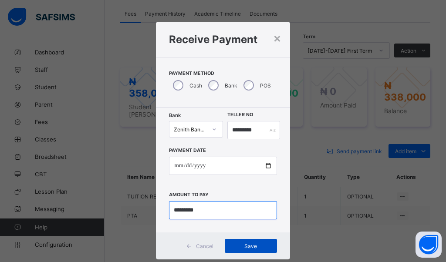
type input "*********"
click at [267, 252] on div "Save" at bounding box center [251, 246] width 52 height 14
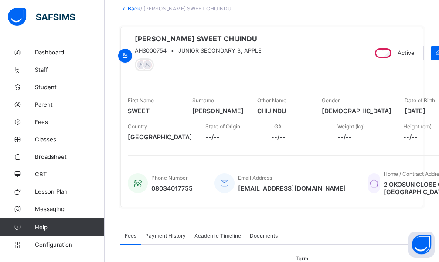
scroll to position [0, 0]
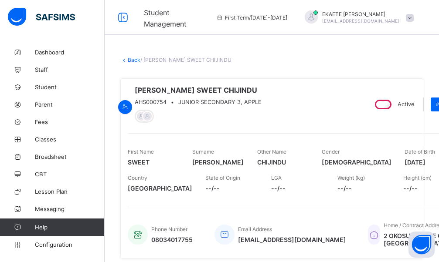
click at [136, 61] on link "Back" at bounding box center [134, 60] width 13 height 7
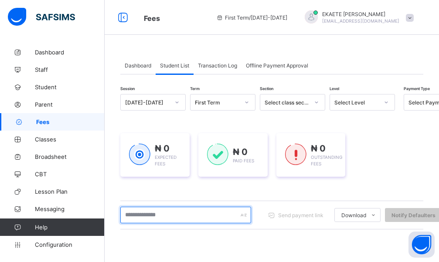
click at [146, 210] on input "text" at bounding box center [185, 215] width 131 height 17
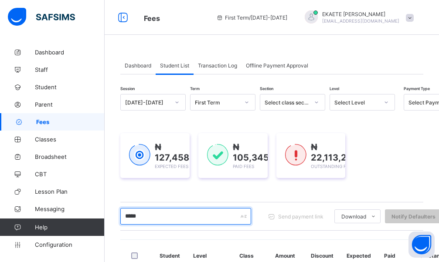
type input "******"
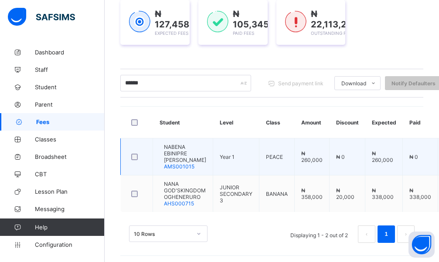
click at [194, 156] on span "NABENA EBINIPRE [PERSON_NAME]" at bounding box center [185, 154] width 42 height 20
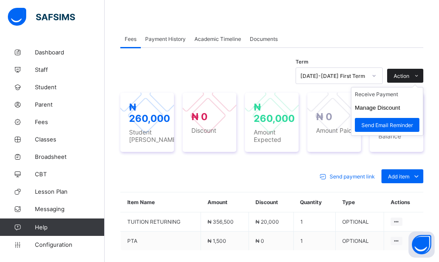
click at [414, 72] on div "Action" at bounding box center [405, 76] width 36 height 14
click at [394, 95] on li "Receive Payment" at bounding box center [386, 95] width 71 height 14
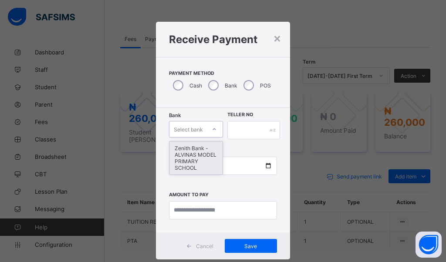
click at [199, 134] on div "Select bank" at bounding box center [188, 129] width 29 height 17
click at [198, 157] on div "Zenith Bank - ALVINAS MODEL PRIMARY SCHOOL" at bounding box center [195, 158] width 53 height 33
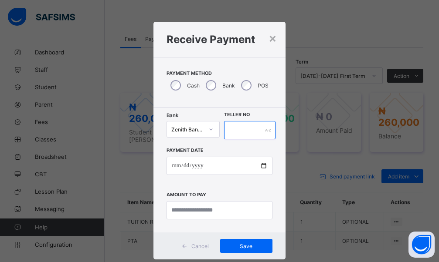
click at [251, 131] on input "text" at bounding box center [250, 130] width 52 height 18
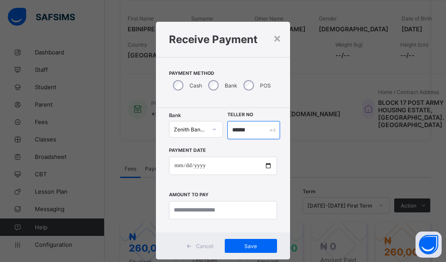
type input "******"
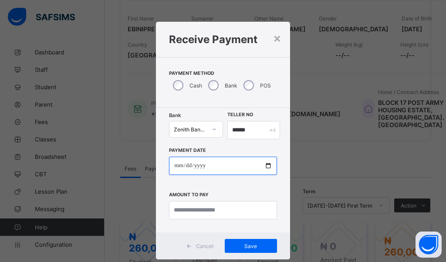
click at [173, 166] on input "date" at bounding box center [223, 166] width 108 height 18
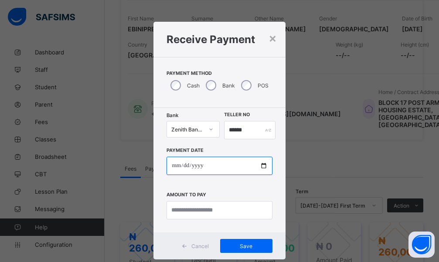
click at [184, 166] on input "date" at bounding box center [218, 166] width 105 height 18
click at [193, 166] on input "date" at bounding box center [218, 166] width 105 height 18
type input "**********"
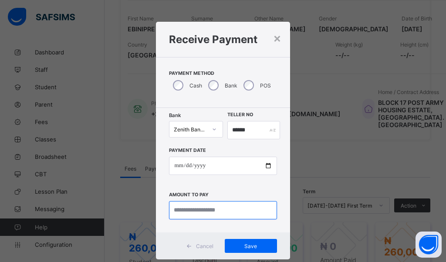
click at [189, 215] on input "currency" at bounding box center [223, 210] width 108 height 18
type input "*********"
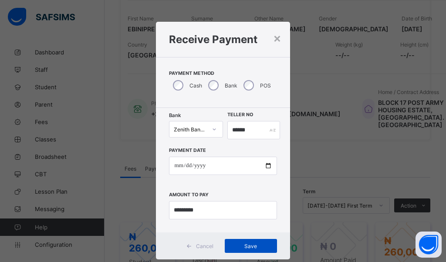
click at [233, 244] on span "Save" at bounding box center [250, 246] width 39 height 7
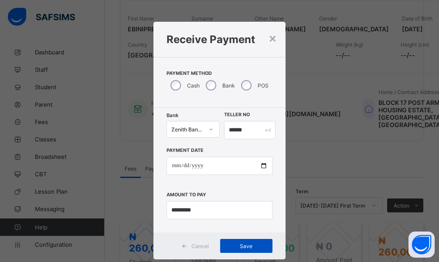
click at [246, 244] on span "Save" at bounding box center [246, 246] width 39 height 7
click at [242, 246] on span "Save" at bounding box center [246, 246] width 39 height 7
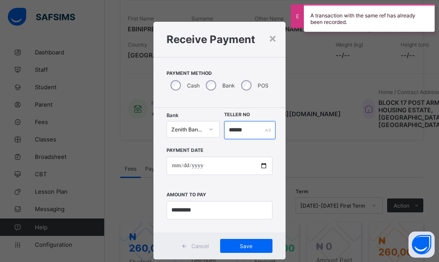
click at [247, 135] on input "******" at bounding box center [250, 130] width 52 height 18
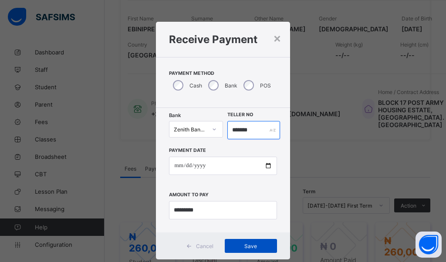
type input "*******"
click at [250, 248] on span "Save" at bounding box center [250, 246] width 39 height 7
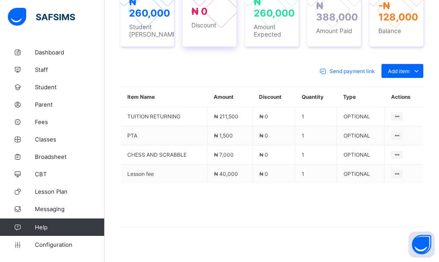
scroll to position [235, 0]
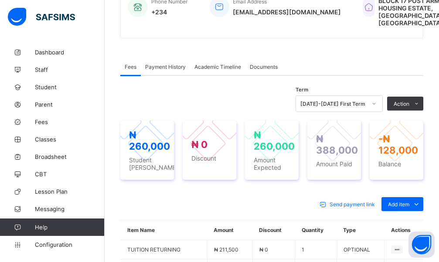
click at [173, 70] on span "Payment History" at bounding box center [165, 67] width 41 height 7
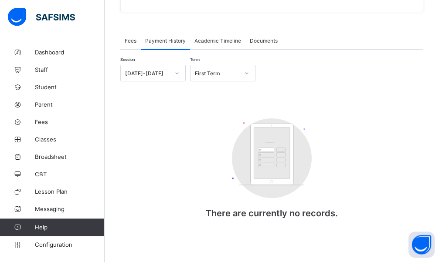
scroll to position [292, 0]
click at [140, 41] on div "Fees" at bounding box center [130, 40] width 20 height 17
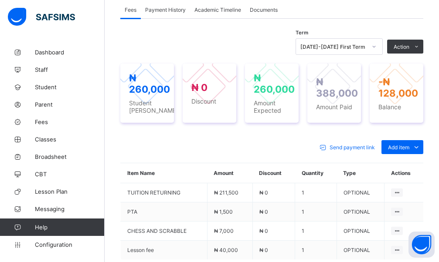
click at [176, 13] on span "Payment History" at bounding box center [165, 10] width 41 height 7
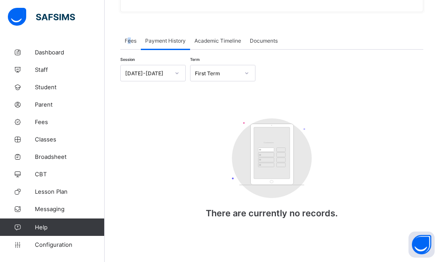
click at [129, 42] on span "Fees" at bounding box center [131, 40] width 12 height 7
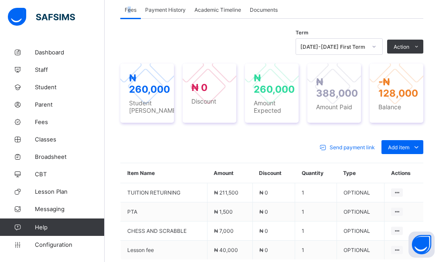
click at [159, 13] on span "Payment History" at bounding box center [165, 10] width 41 height 7
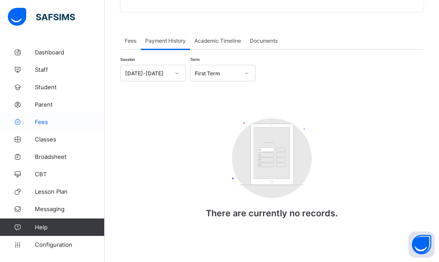
click at [45, 120] on span "Fees" at bounding box center [70, 121] width 70 height 7
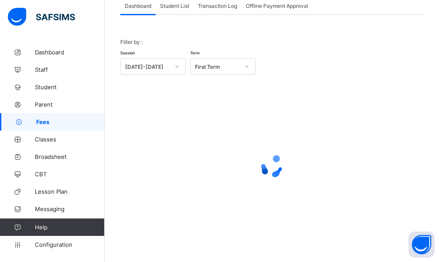
scroll to position [51, 0]
